Goal: Task Accomplishment & Management: Manage account settings

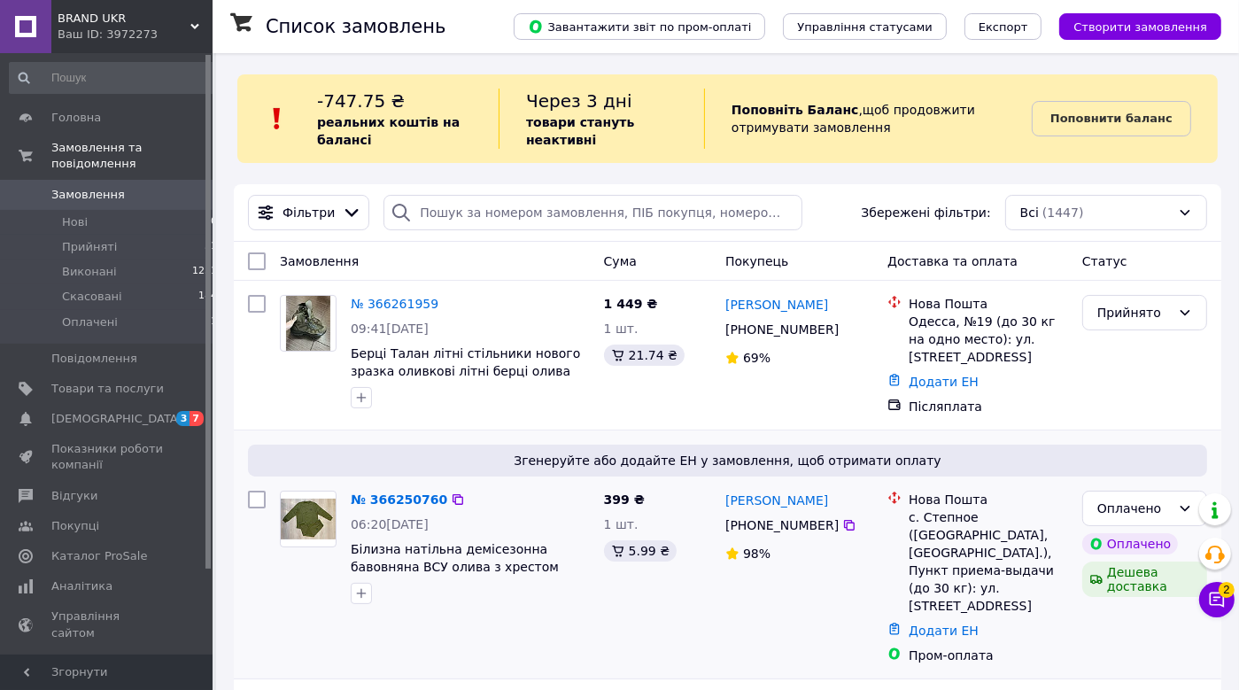
click at [397, 484] on div "№ 366250760 06:20[DATE] Білизна натільна демісезонна бавовняна ВСУ олива з хрес…" at bounding box center [470, 548] width 253 height 128
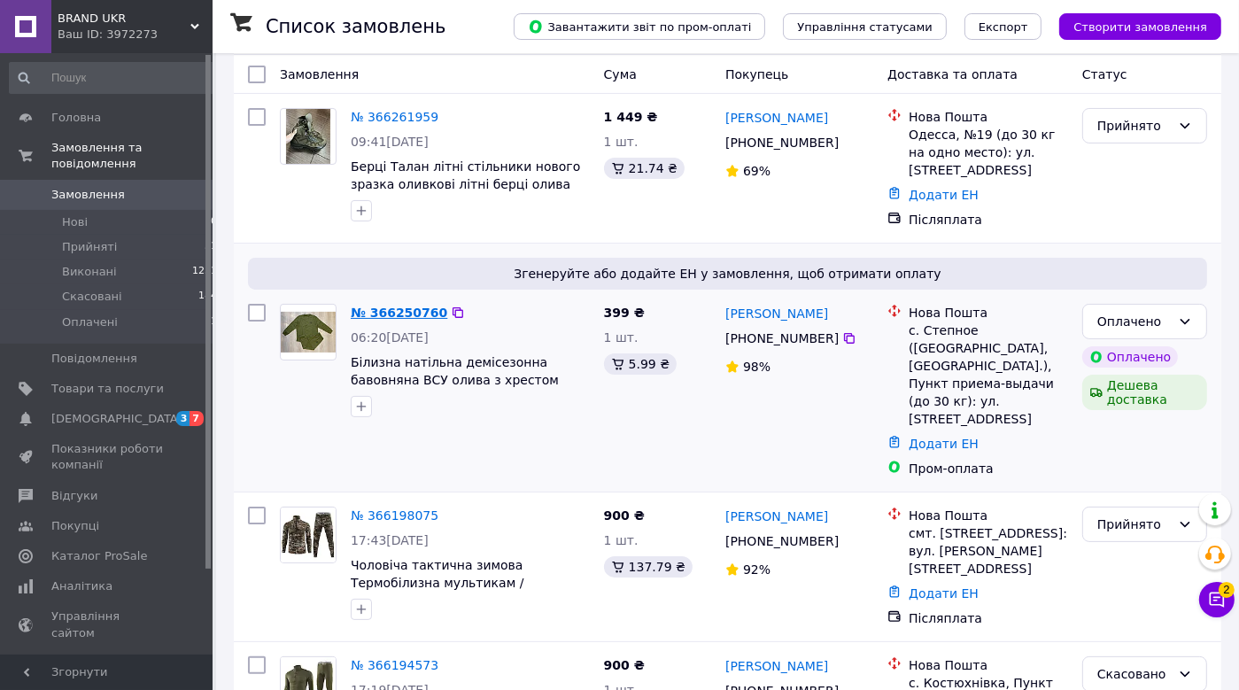
click at [412, 312] on link "№ 366250760" at bounding box center [399, 313] width 97 height 14
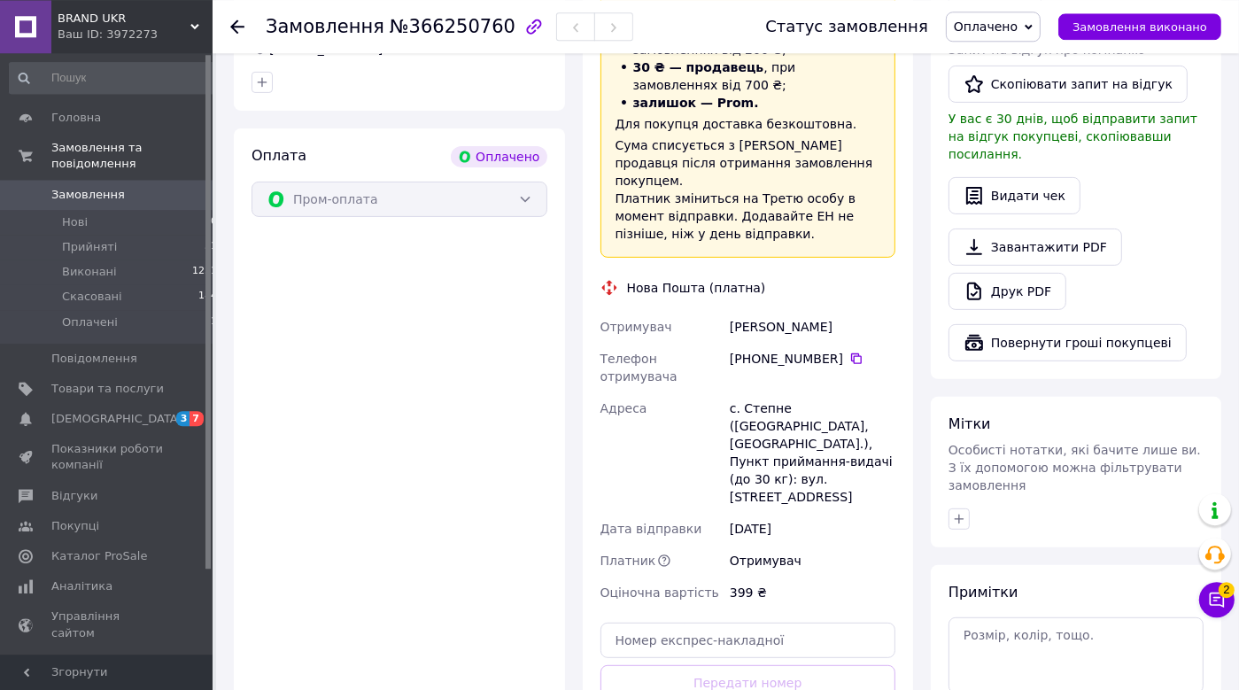
scroll to position [802, 0]
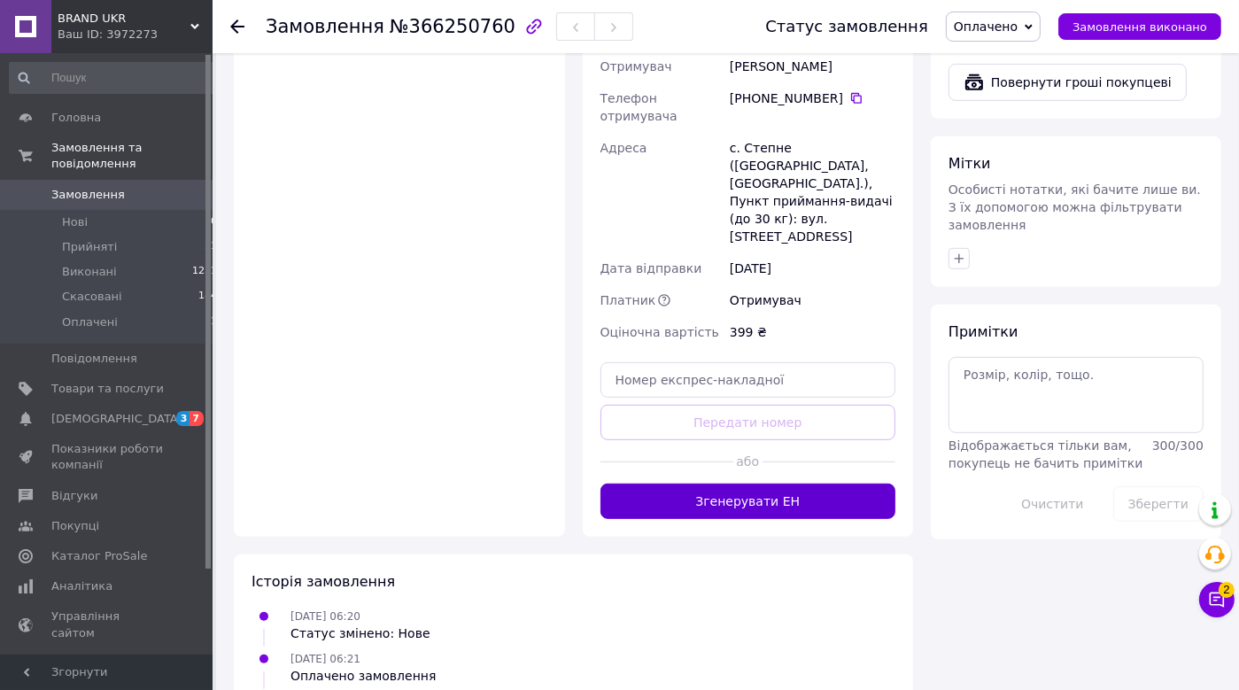
click at [720, 484] on button "Згенерувати ЕН" at bounding box center [749, 501] width 296 height 35
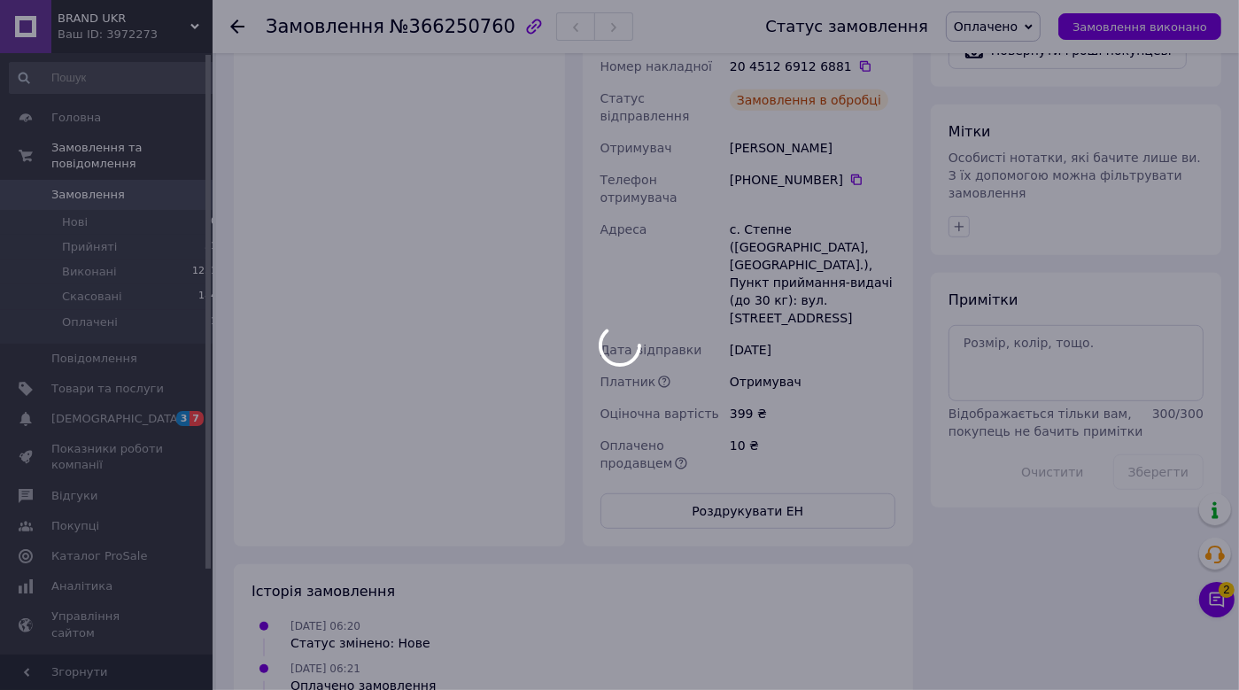
scroll to position [800, 0]
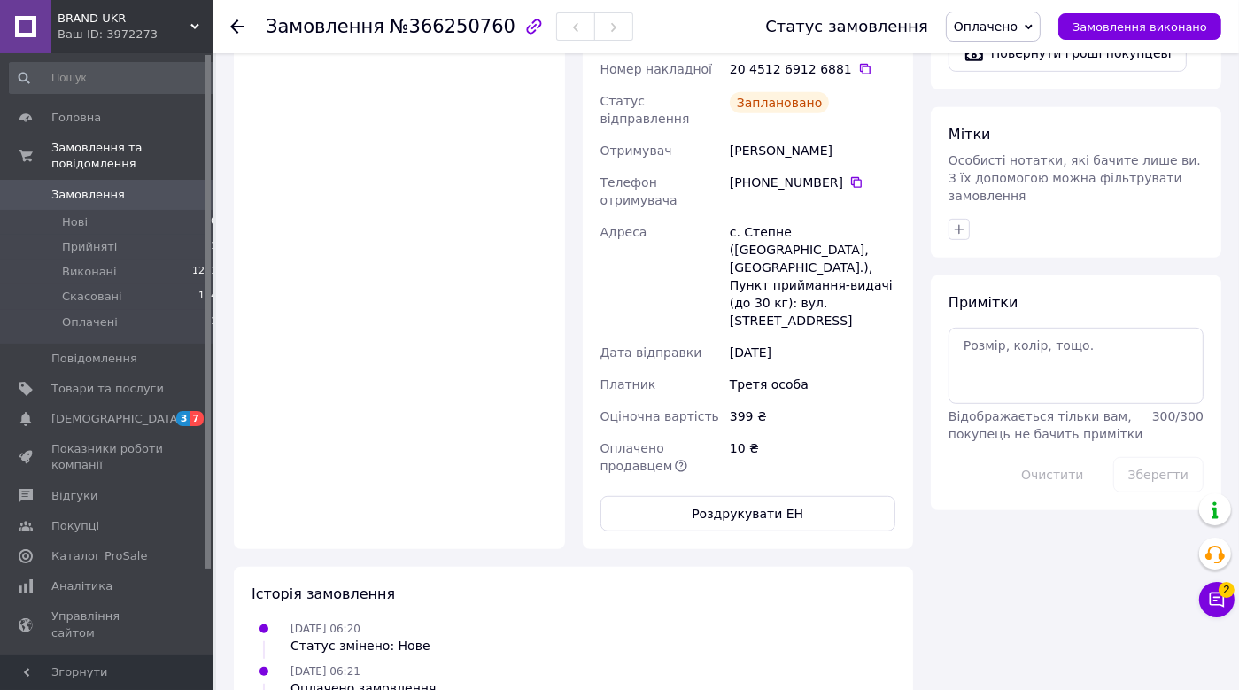
click at [138, 187] on span "Замовлення" at bounding box center [107, 195] width 112 height 16
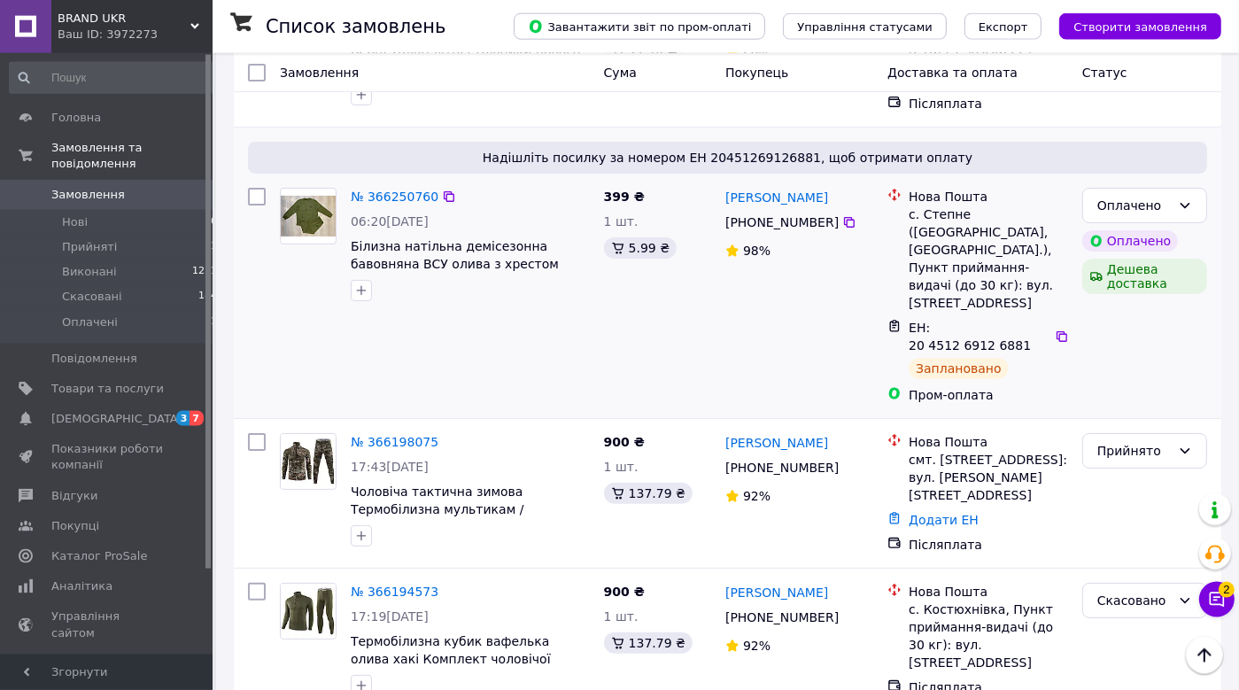
scroll to position [374, 0]
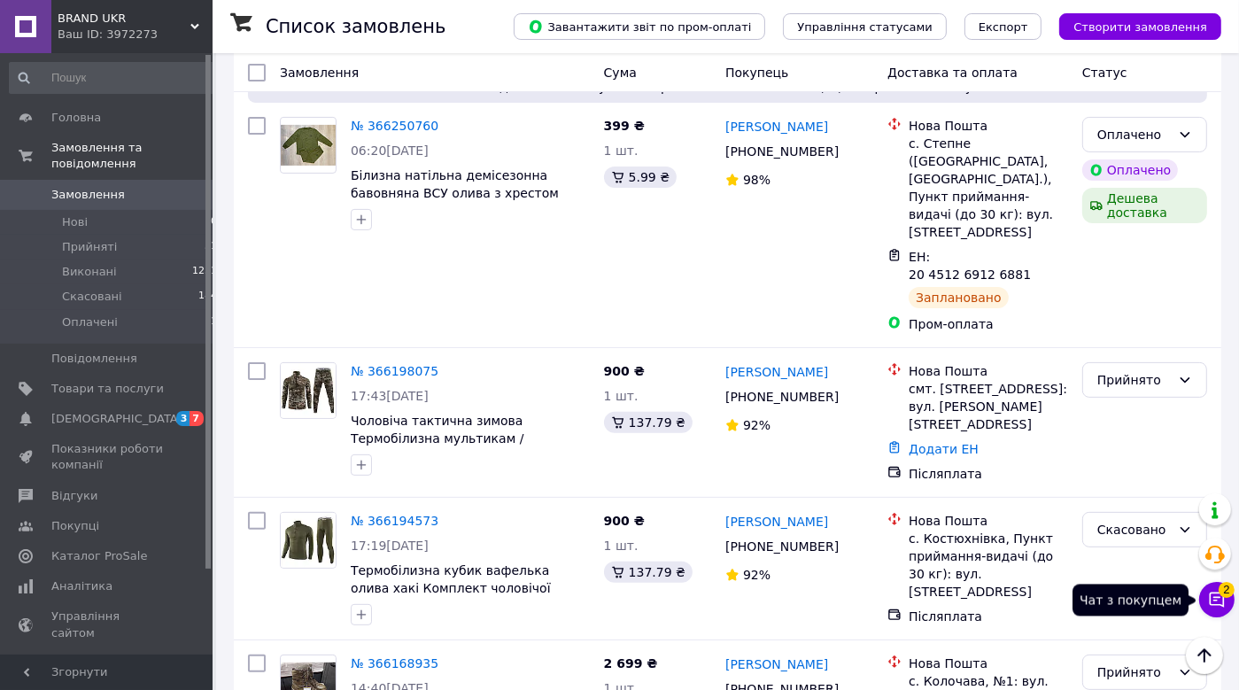
click at [1229, 604] on button "Чат з покупцем 2" at bounding box center [1216, 599] width 35 height 35
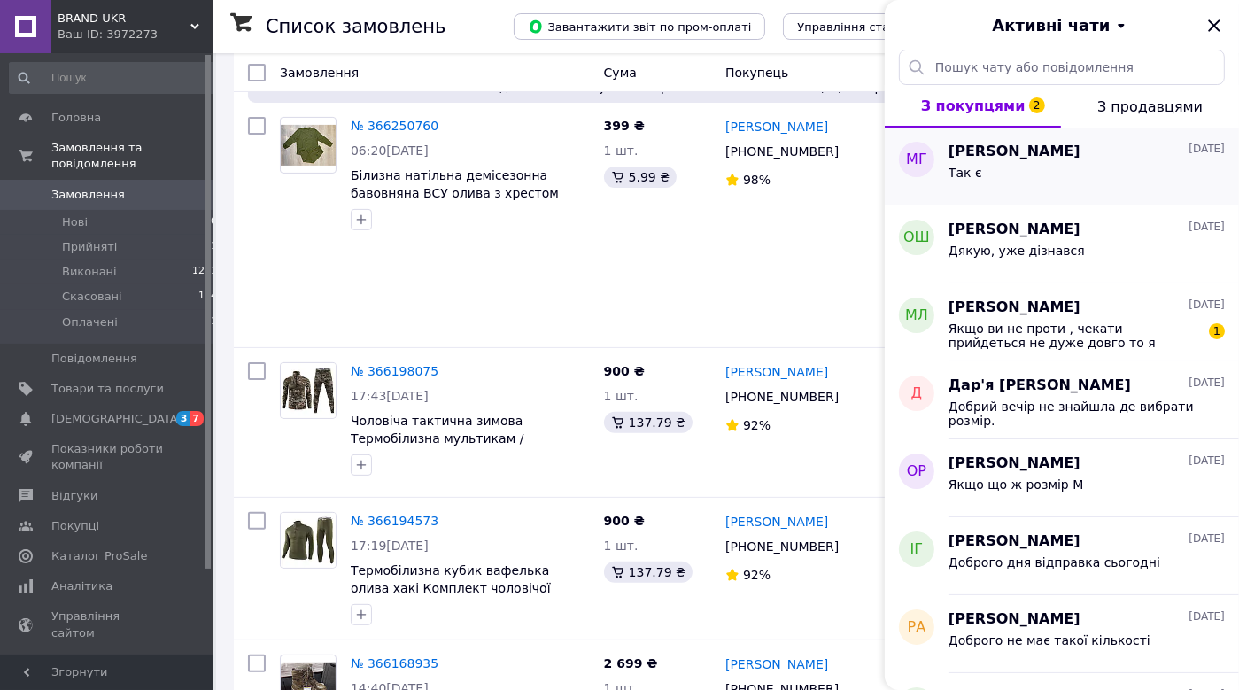
click at [1061, 180] on div "Так є" at bounding box center [1087, 176] width 276 height 28
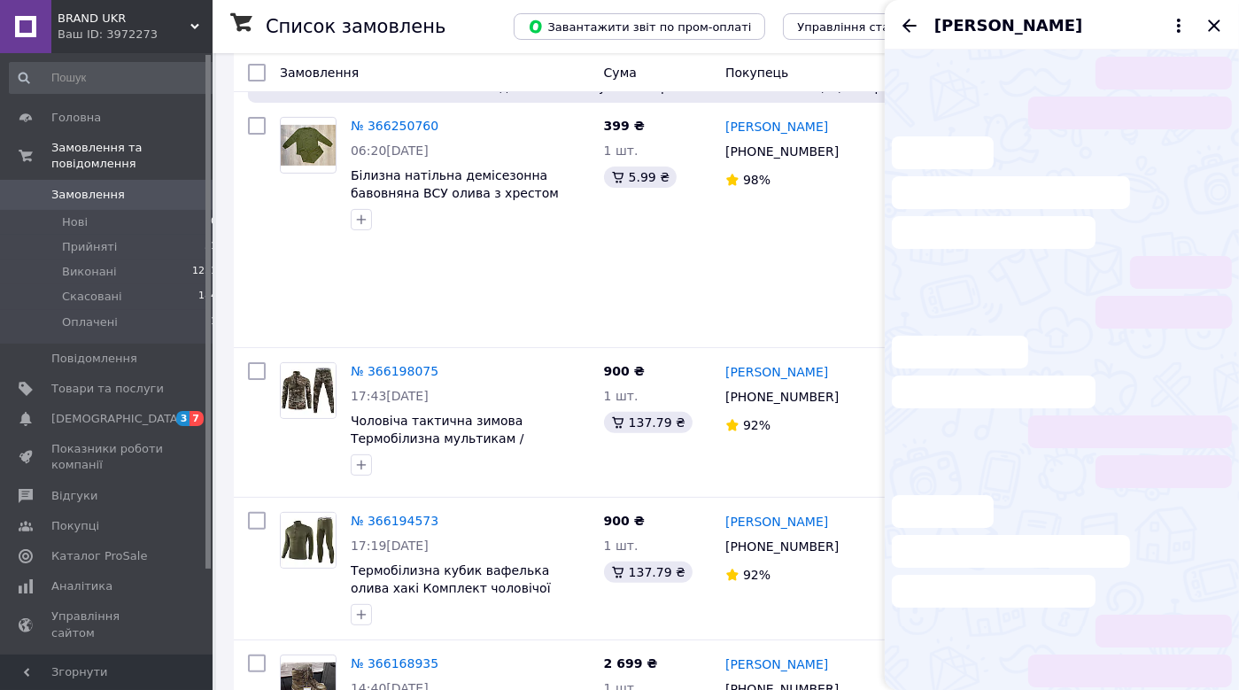
scroll to position [25, 0]
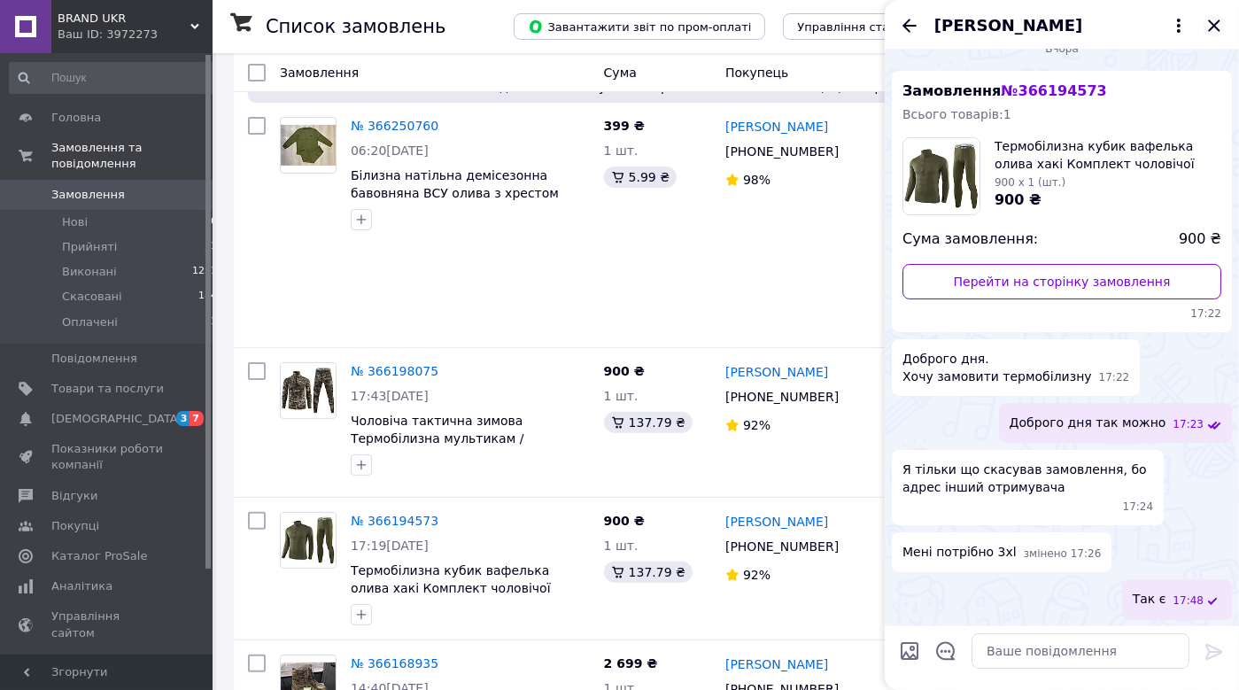
click at [1216, 32] on icon "Закрити" at bounding box center [1214, 25] width 21 height 21
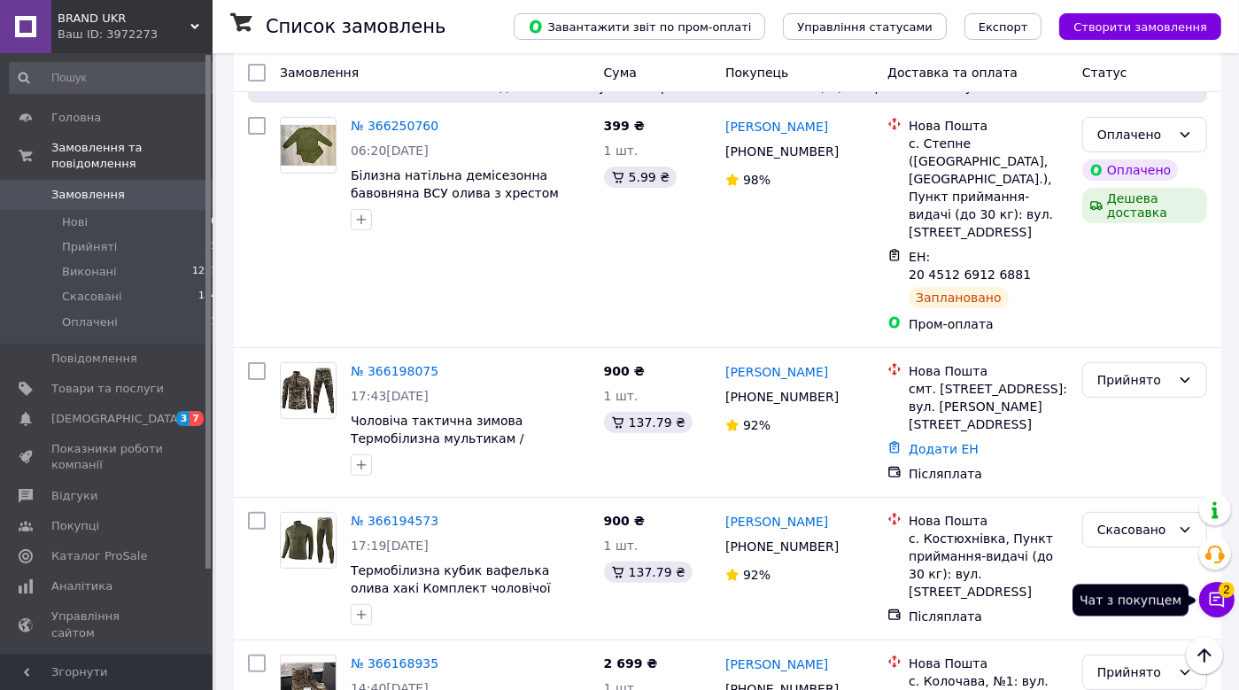
click at [1221, 594] on span "2" at bounding box center [1227, 590] width 16 height 16
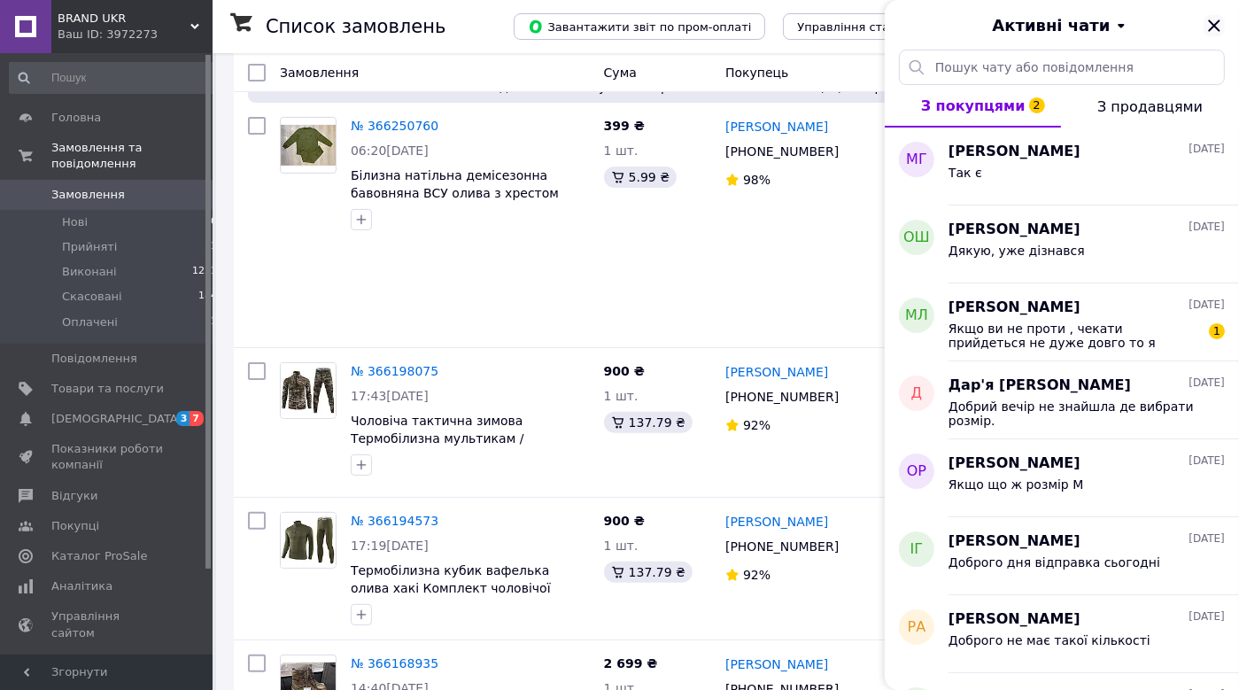
click at [1213, 30] on icon "Закрити" at bounding box center [1214, 25] width 21 height 21
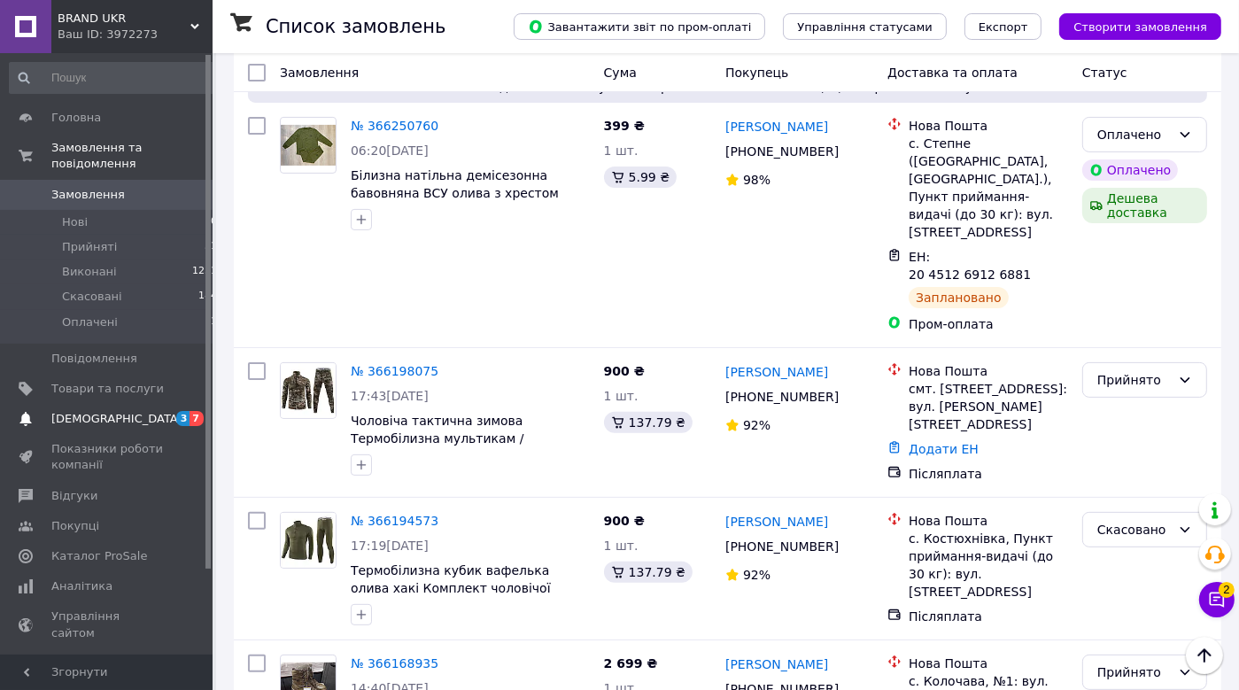
click at [105, 411] on span "[DEMOGRAPHIC_DATA]" at bounding box center [116, 419] width 131 height 16
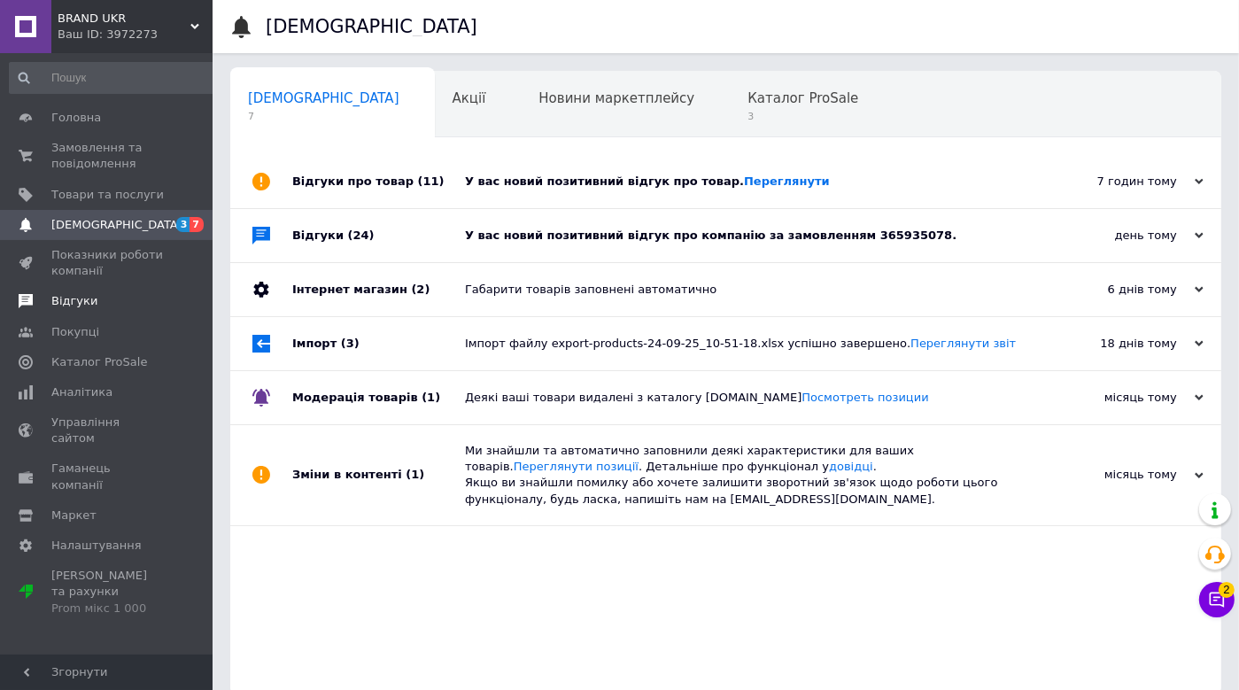
click at [124, 296] on span "Відгуки" at bounding box center [107, 301] width 112 height 16
